Goal: Task Accomplishment & Management: Manage account settings

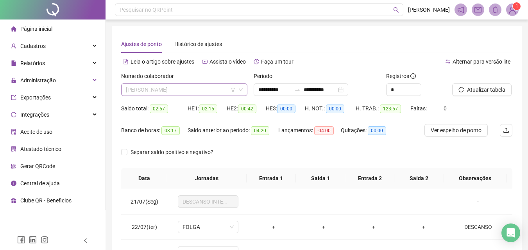
click at [176, 94] on span "[PERSON_NAME]" at bounding box center [184, 90] width 117 height 12
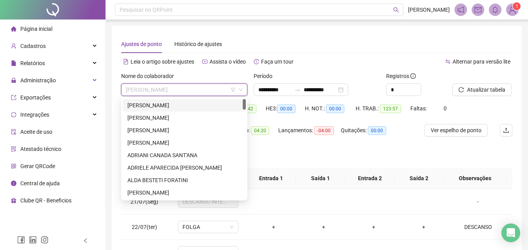
click at [190, 107] on div "[PERSON_NAME]" at bounding box center [184, 105] width 114 height 9
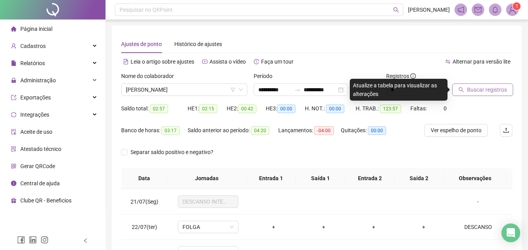
click at [499, 92] on span "Buscar registros" at bounding box center [487, 90] width 40 height 9
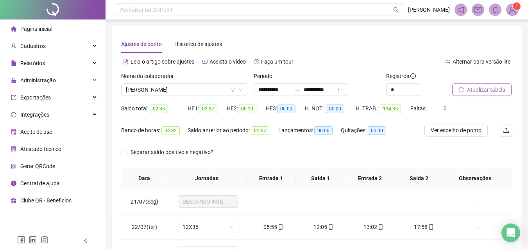
click at [495, 86] on span "Atualizar tabela" at bounding box center [486, 90] width 38 height 9
click at [501, 86] on span "Atualizar tabela" at bounding box center [486, 90] width 38 height 9
click at [161, 149] on span "Separar saldo positivo e negativo?" at bounding box center [171, 152] width 89 height 9
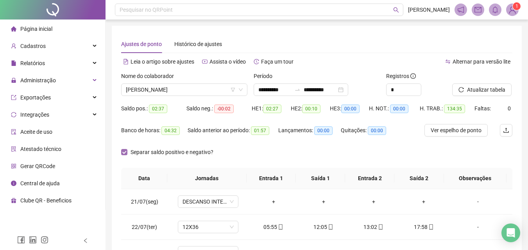
click at [161, 149] on span "Separar saldo positivo e negativo?" at bounding box center [171, 152] width 89 height 9
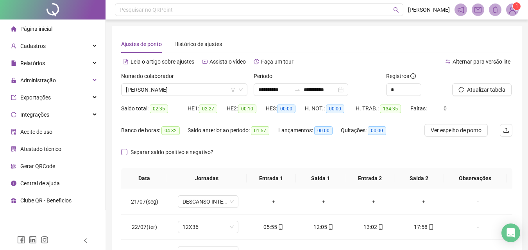
click at [161, 149] on span "Separar saldo positivo e negativo?" at bounding box center [171, 152] width 89 height 9
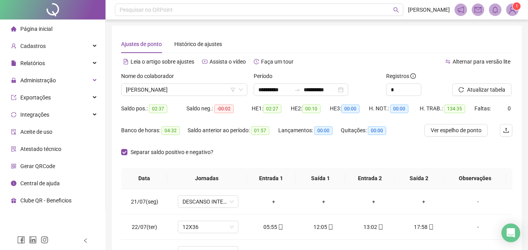
click at [186, 157] on div "Separar saldo positivo e negativo?" at bounding box center [173, 152] width 105 height 12
click at [186, 151] on span "Separar saldo positivo e negativo?" at bounding box center [171, 152] width 89 height 9
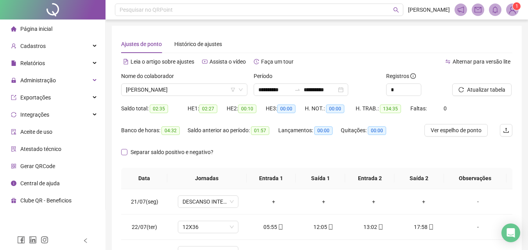
click at [186, 151] on span "Separar saldo positivo e negativo?" at bounding box center [171, 152] width 89 height 9
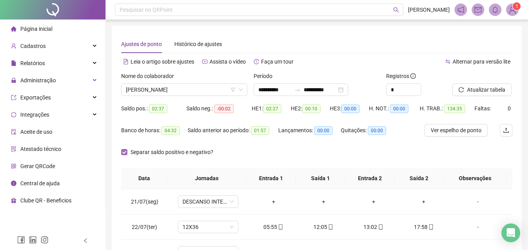
click at [192, 152] on span "Separar saldo positivo e negativo?" at bounding box center [171, 152] width 89 height 9
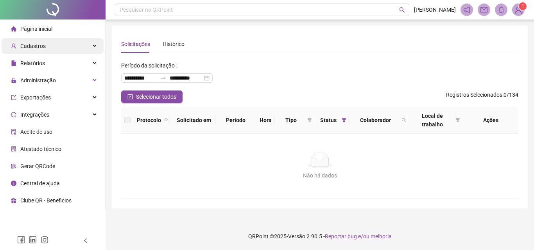
click at [50, 45] on div "Cadastros" at bounding box center [53, 46] width 102 height 16
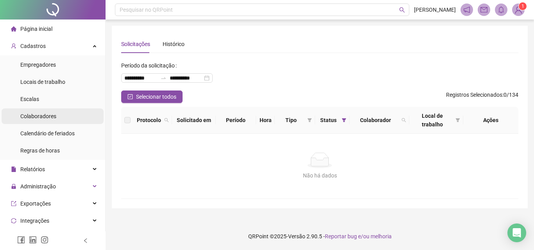
click at [32, 113] on span "Colaboradores" at bounding box center [38, 116] width 36 height 6
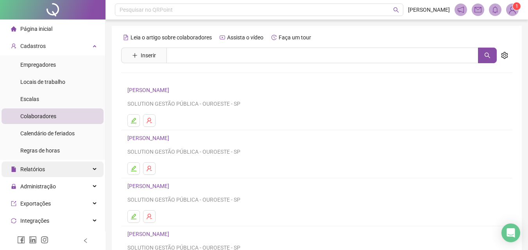
click at [73, 163] on div "Relatórios" at bounding box center [53, 170] width 102 height 16
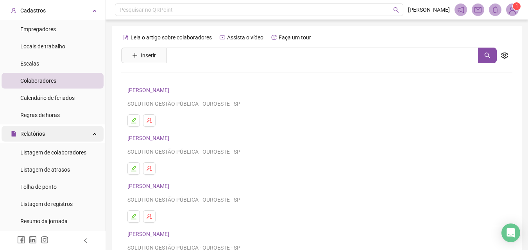
scroll to position [78, 0]
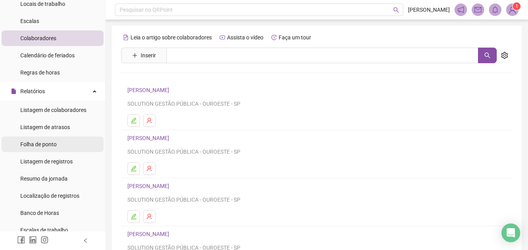
click at [52, 146] on span "Folha de ponto" at bounding box center [38, 144] width 36 height 6
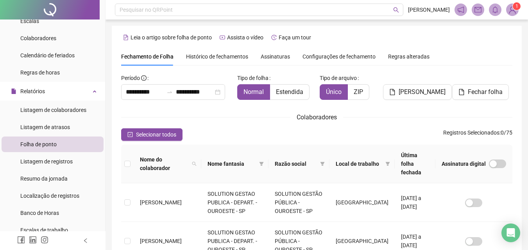
click at [226, 59] on span "Histórico de fechamentos" at bounding box center [217, 57] width 62 height 6
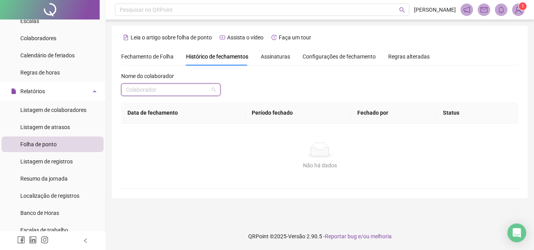
click at [199, 95] on input "search" at bounding box center [167, 90] width 83 height 12
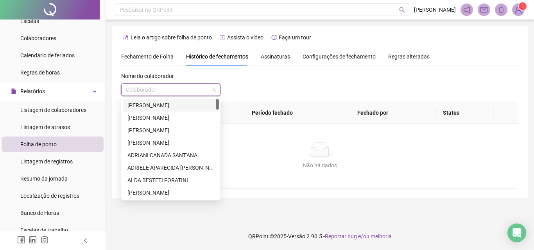
click at [171, 104] on div "[PERSON_NAME]" at bounding box center [170, 105] width 87 height 9
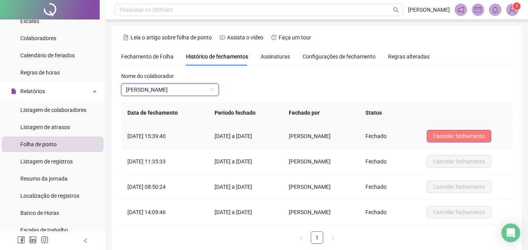
click at [458, 136] on span "Cancelar fechamento" at bounding box center [459, 136] width 52 height 9
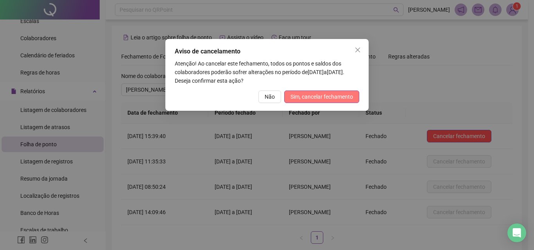
click at [323, 97] on span "Sim, cancelar fechamento" at bounding box center [321, 97] width 62 height 9
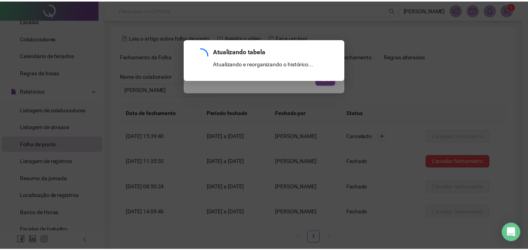
scroll to position [43, 0]
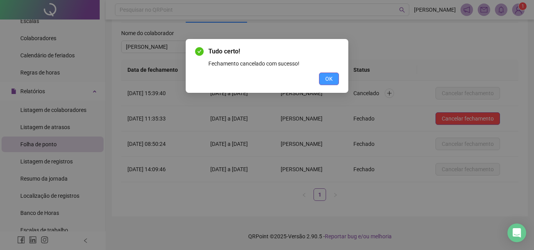
click at [330, 84] on button "OK" at bounding box center [329, 79] width 20 height 12
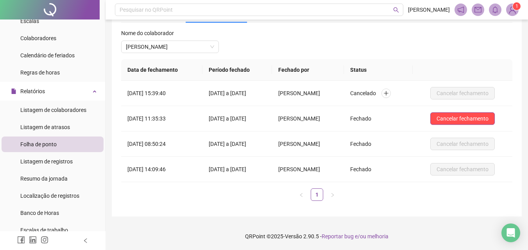
scroll to position [117, 0]
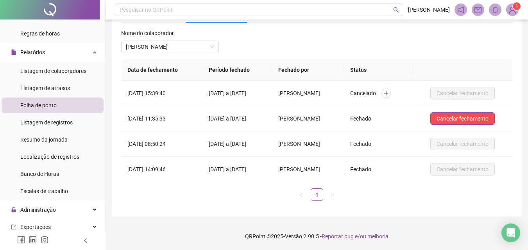
click at [41, 98] on div "Folha de ponto" at bounding box center [38, 106] width 36 height 16
click at [47, 103] on span "Folha de ponto" at bounding box center [38, 105] width 36 height 6
click at [61, 54] on div "Relatórios" at bounding box center [53, 53] width 102 height 16
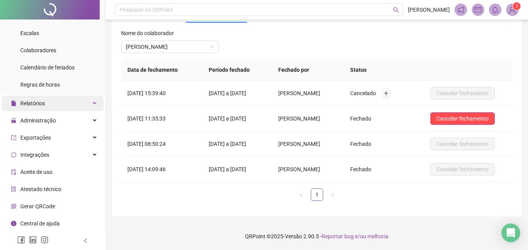
scroll to position [66, 0]
click at [39, 103] on span "Relatórios" at bounding box center [32, 103] width 25 height 6
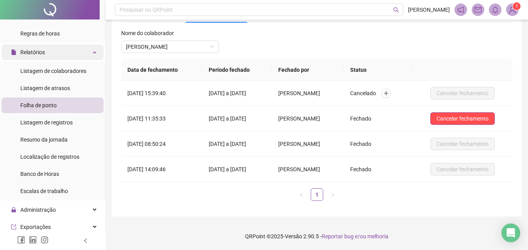
scroll to position [117, 0]
click at [38, 102] on span "Folha de ponto" at bounding box center [38, 105] width 36 height 6
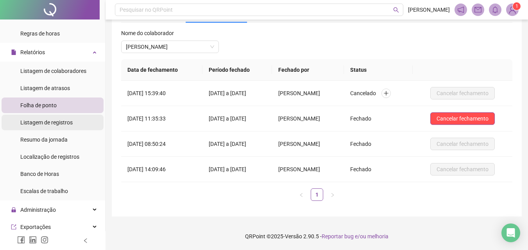
click at [44, 118] on div "Listagem de registros" at bounding box center [46, 123] width 52 height 16
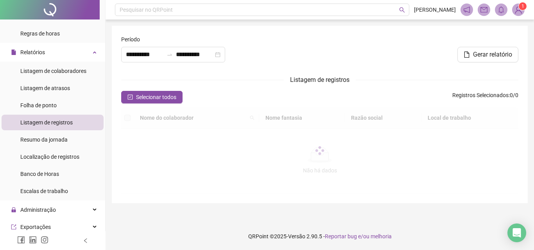
type input "**********"
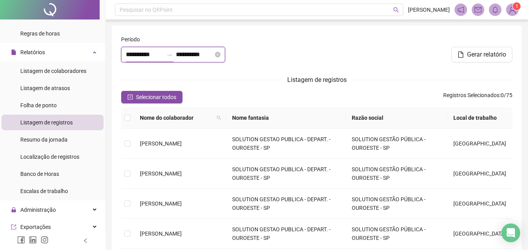
click at [140, 53] on input "**********" at bounding box center [144, 54] width 37 height 9
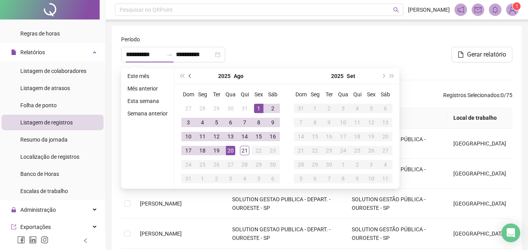
click at [189, 77] on span "prev-year" at bounding box center [191, 76] width 4 height 4
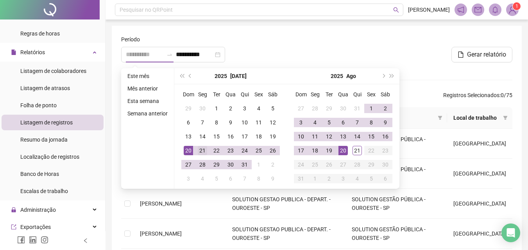
type input "**********"
click at [206, 148] on div "21" at bounding box center [202, 150] width 9 height 9
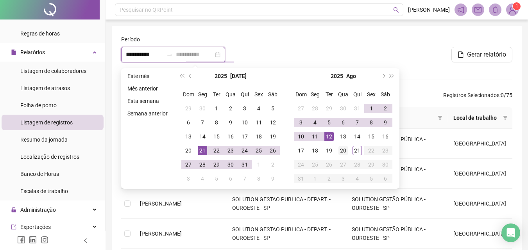
type input "**********"
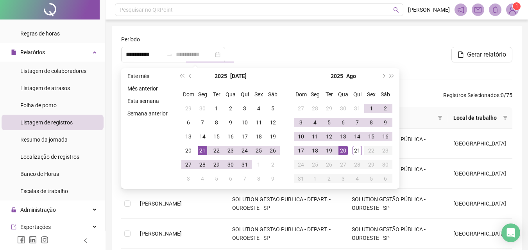
click at [341, 149] on div "20" at bounding box center [342, 150] width 9 height 9
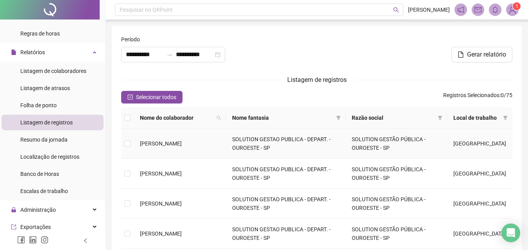
click at [164, 147] on span "[PERSON_NAME]" at bounding box center [161, 144] width 42 height 6
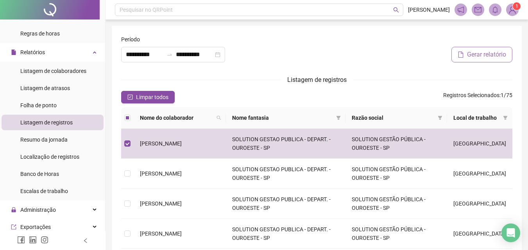
click at [494, 53] on span "Gerar relatório" at bounding box center [486, 54] width 39 height 9
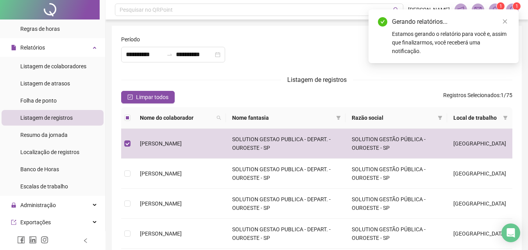
scroll to position [117, 0]
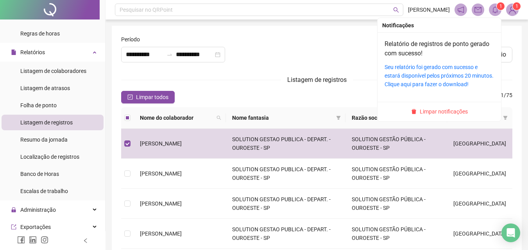
click at [497, 9] on sup "1" at bounding box center [500, 6] width 8 height 8
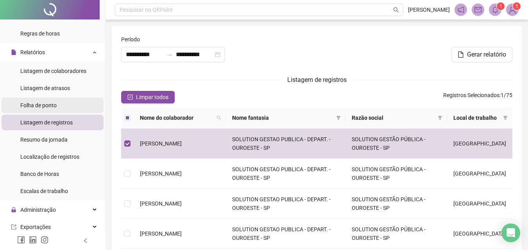
click at [48, 104] on span "Folha de ponto" at bounding box center [38, 105] width 36 height 6
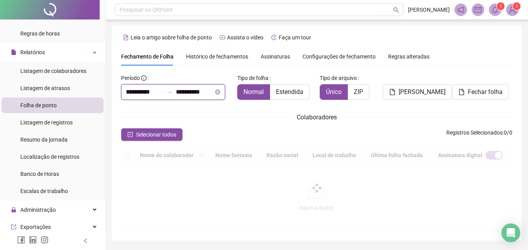
click at [130, 89] on div "**********" at bounding box center [316, 152] width 391 height 160
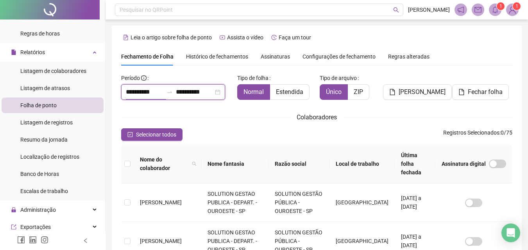
scroll to position [35, 0]
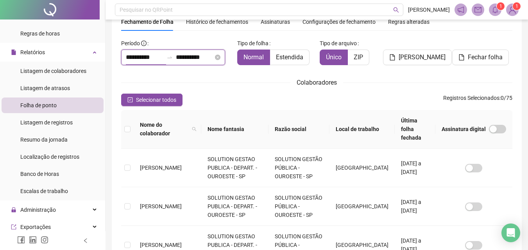
click at [136, 54] on input "**********" at bounding box center [144, 57] width 37 height 9
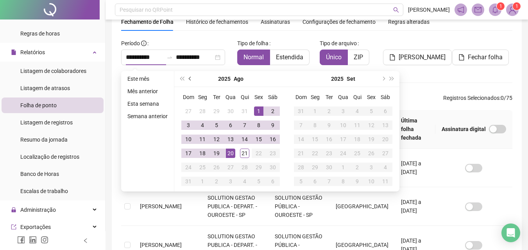
click at [192, 80] on button "prev-year" at bounding box center [190, 79] width 9 height 16
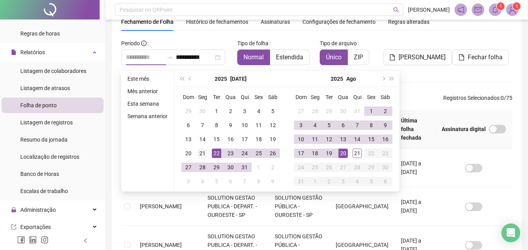
type input "**********"
click at [203, 155] on div "21" at bounding box center [202, 153] width 9 height 9
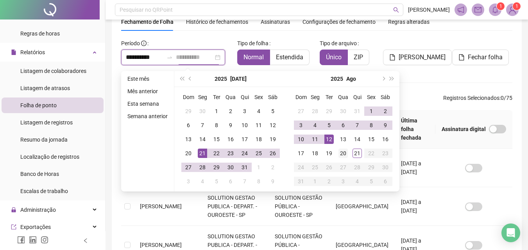
type input "**********"
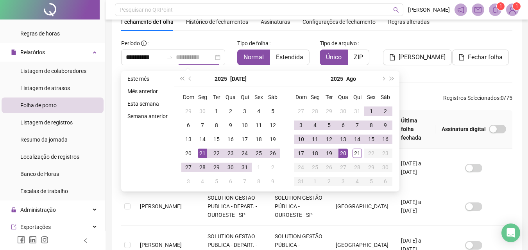
click at [339, 151] on div "20" at bounding box center [342, 153] width 9 height 9
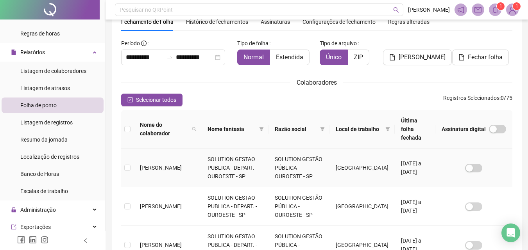
click at [155, 165] on span "[PERSON_NAME]" at bounding box center [161, 168] width 42 height 6
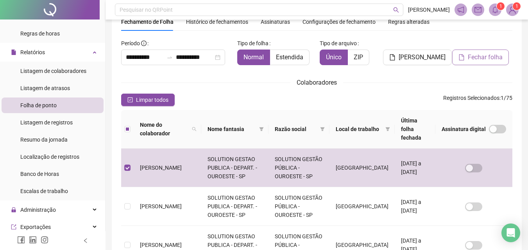
click at [495, 53] on span "Fechar folha" at bounding box center [485, 57] width 35 height 9
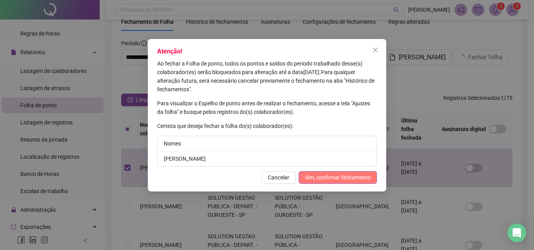
click at [366, 176] on span "Sim, confirmar fechamento" at bounding box center [338, 177] width 66 height 9
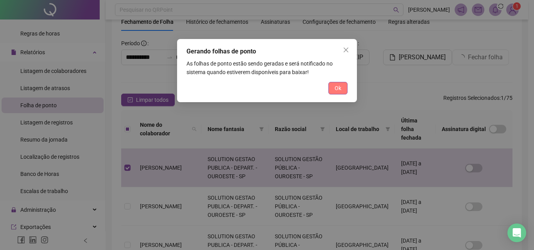
click at [335, 91] on span "Ok" at bounding box center [337, 88] width 7 height 9
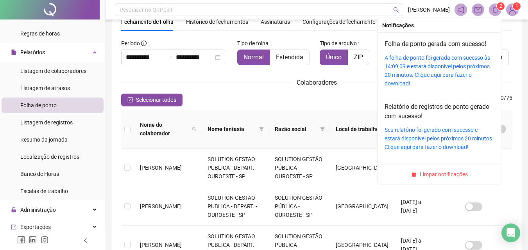
click at [494, 9] on icon "bell" at bounding box center [494, 9] width 7 height 7
click at [435, 66] on link "A folha de ponto foi gerada com sucesso às 14:09:09 e estará disponível pelos p…" at bounding box center [436, 71] width 105 height 32
